Goal: Check status: Check status

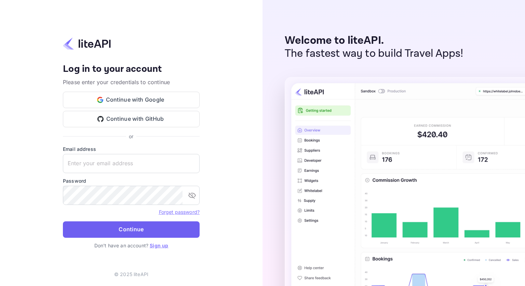
type input "[EMAIL_ADDRESS][DOMAIN_NAME]"
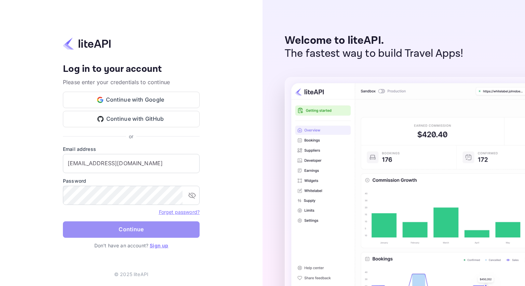
click at [175, 229] on button "Continue" at bounding box center [131, 229] width 137 height 16
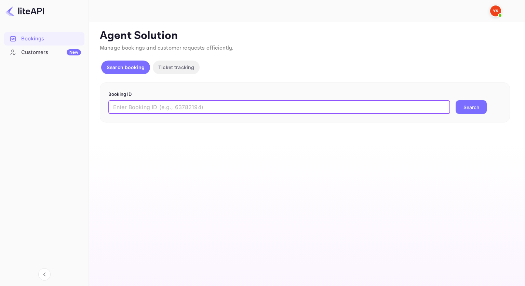
click at [205, 104] on input "text" at bounding box center [279, 107] width 342 height 14
paste input "9156061"
type input "9156061"
click at [456, 100] on button "Search" at bounding box center [471, 107] width 31 height 14
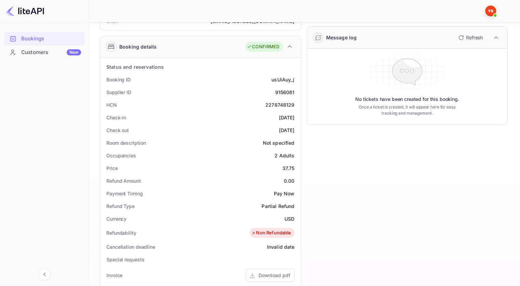
scroll to position [103, 0]
